Goal: Task Accomplishment & Management: Manage account settings

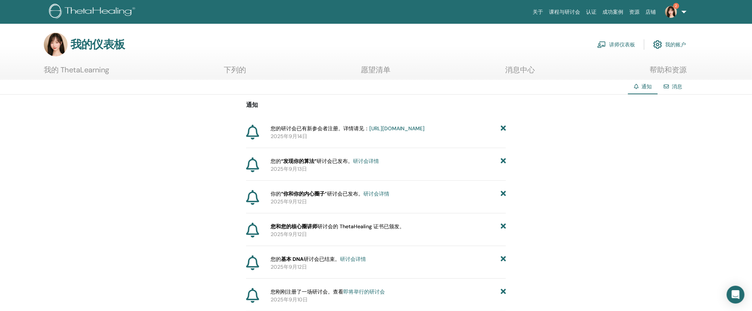
click at [628, 48] on font "讲师仪表板" at bounding box center [622, 45] width 26 height 7
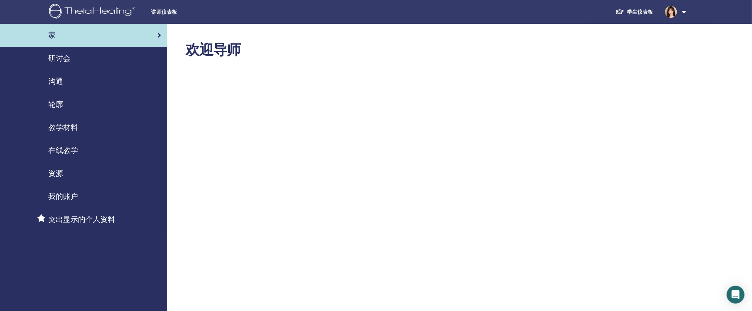
click at [65, 69] on link "研讨会" at bounding box center [83, 58] width 167 height 23
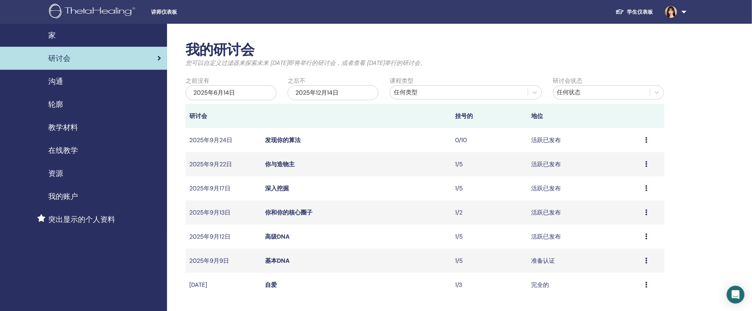
click at [275, 212] on font "你和你的核心圈子" at bounding box center [289, 213] width 48 height 8
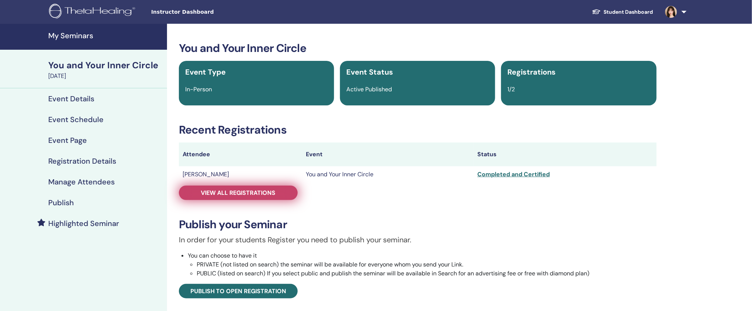
click at [197, 192] on link "View all registrations" at bounding box center [238, 193] width 119 height 14
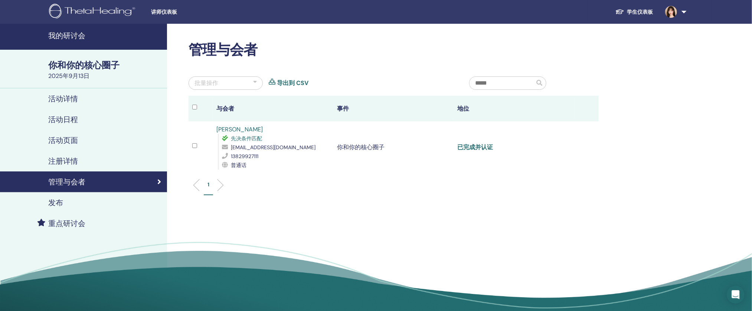
click at [485, 148] on font "已完成并认证" at bounding box center [476, 147] width 36 height 8
